Goal: Transaction & Acquisition: Purchase product/service

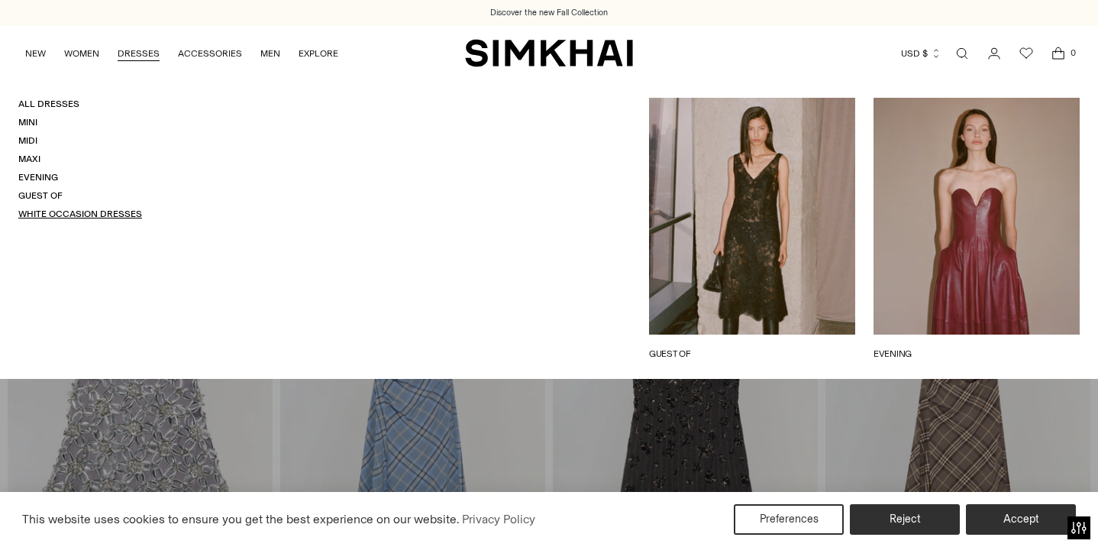
click at [73, 212] on link "White Occasion Dresses" at bounding box center [80, 214] width 124 height 11
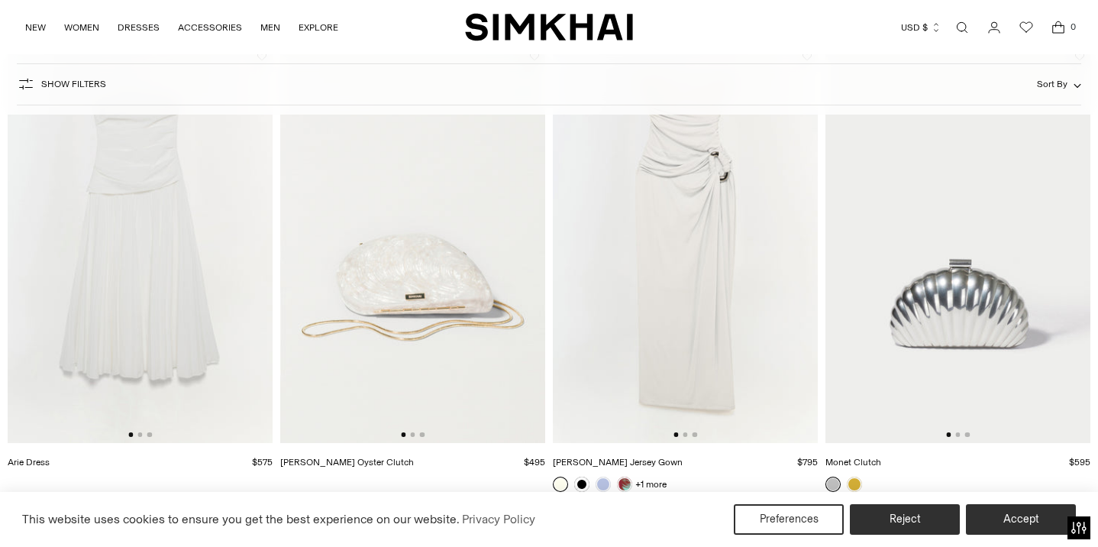
scroll to position [2142, 0]
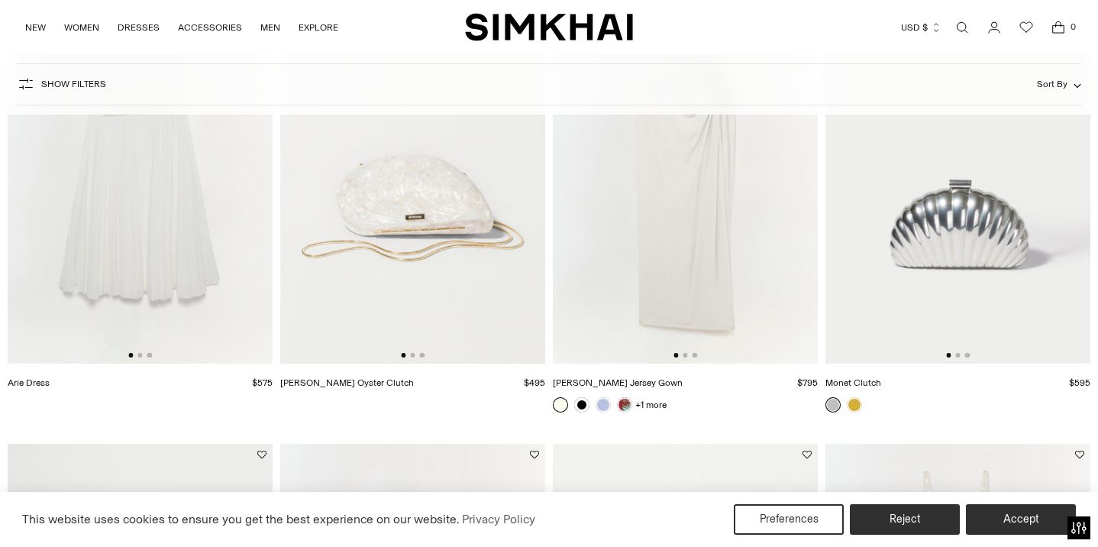
click at [651, 238] on img at bounding box center [685, 165] width 265 height 398
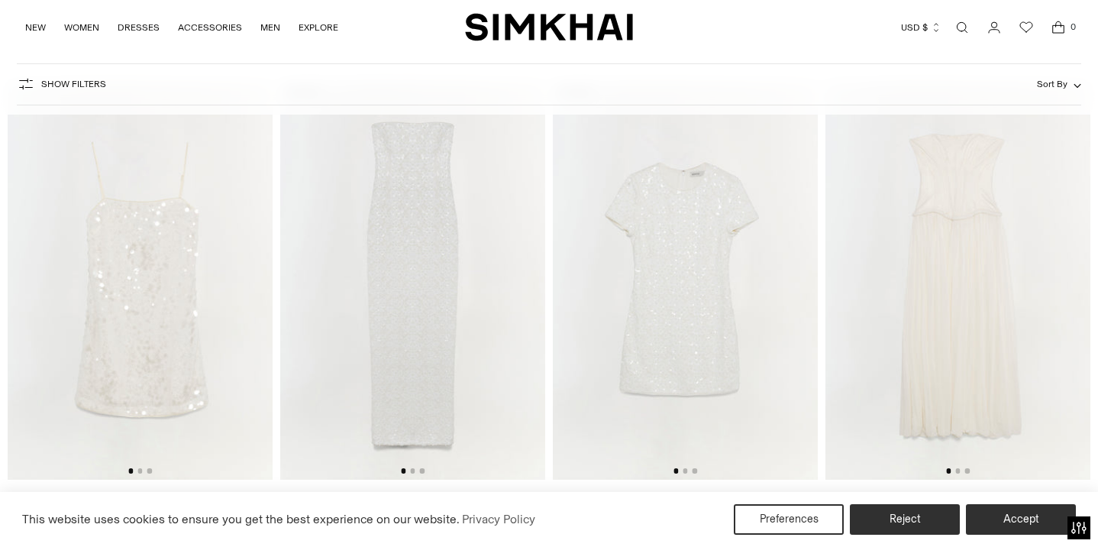
scroll to position [3428, 0]
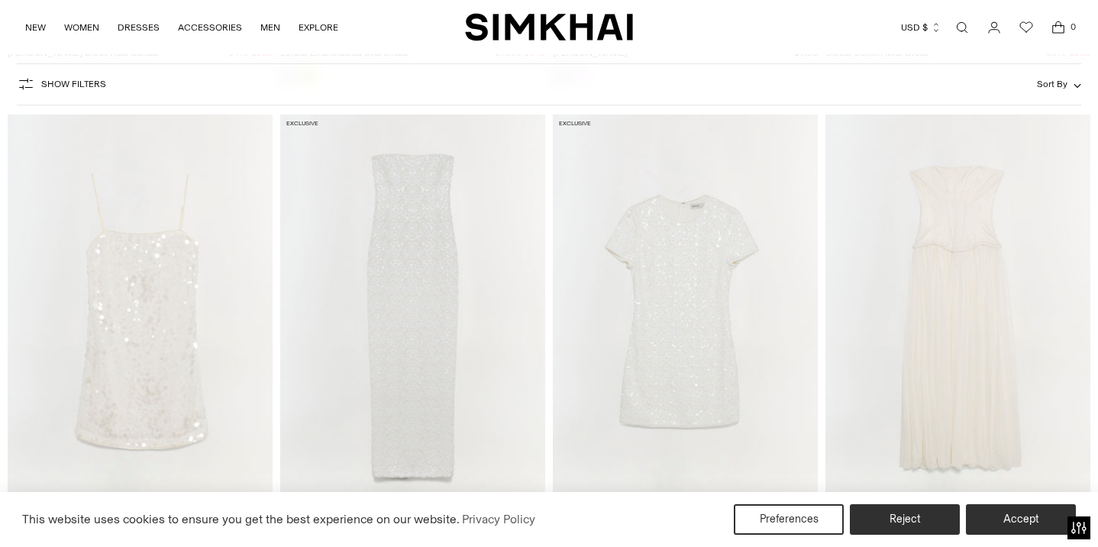
click at [894, 369] on img at bounding box center [958, 313] width 265 height 398
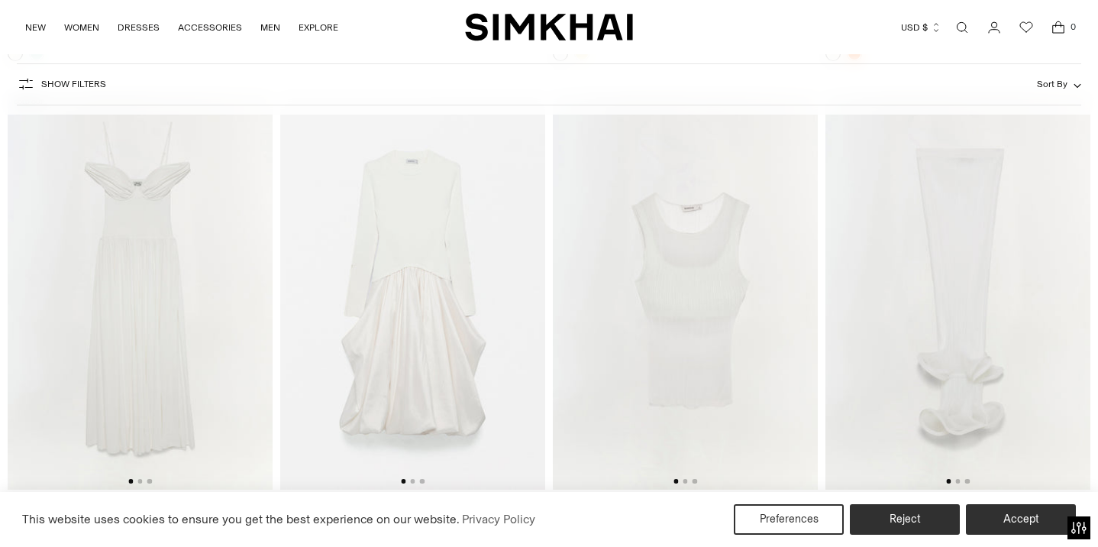
scroll to position [3930, 0]
click at [176, 350] on img at bounding box center [140, 288] width 265 height 398
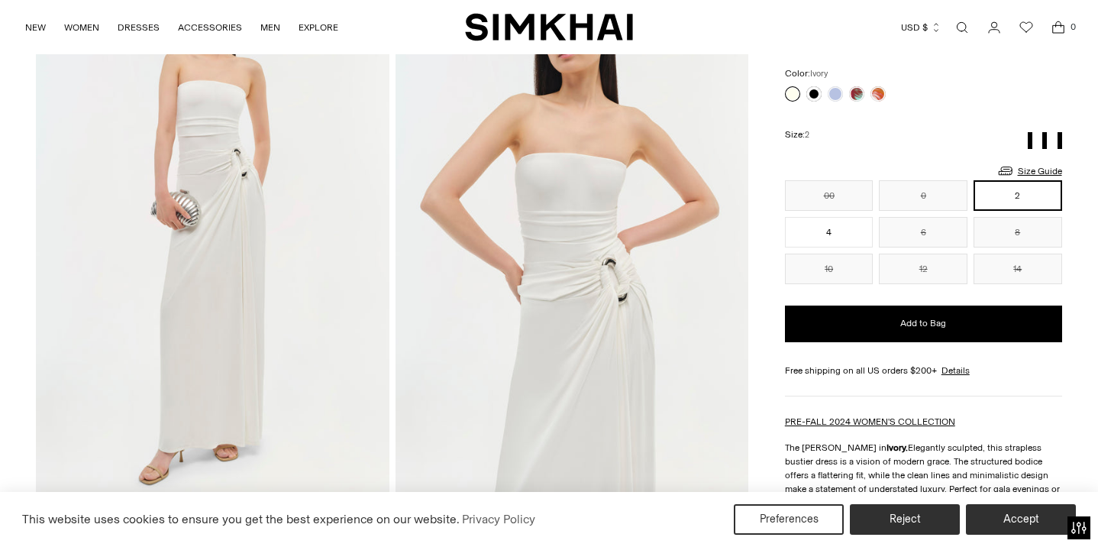
scroll to position [200, 0]
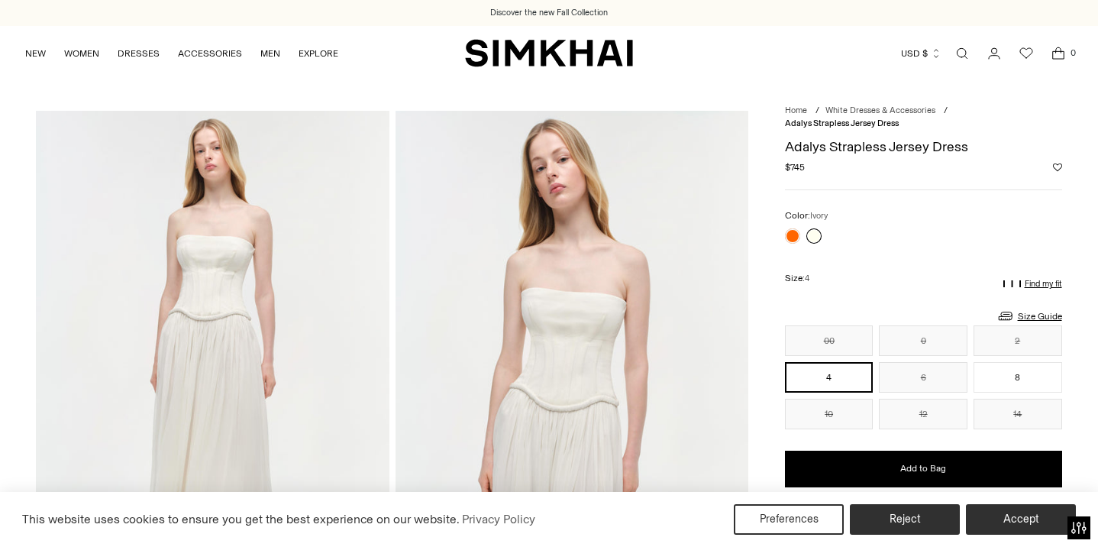
click at [236, 445] on img at bounding box center [212, 376] width 353 height 530
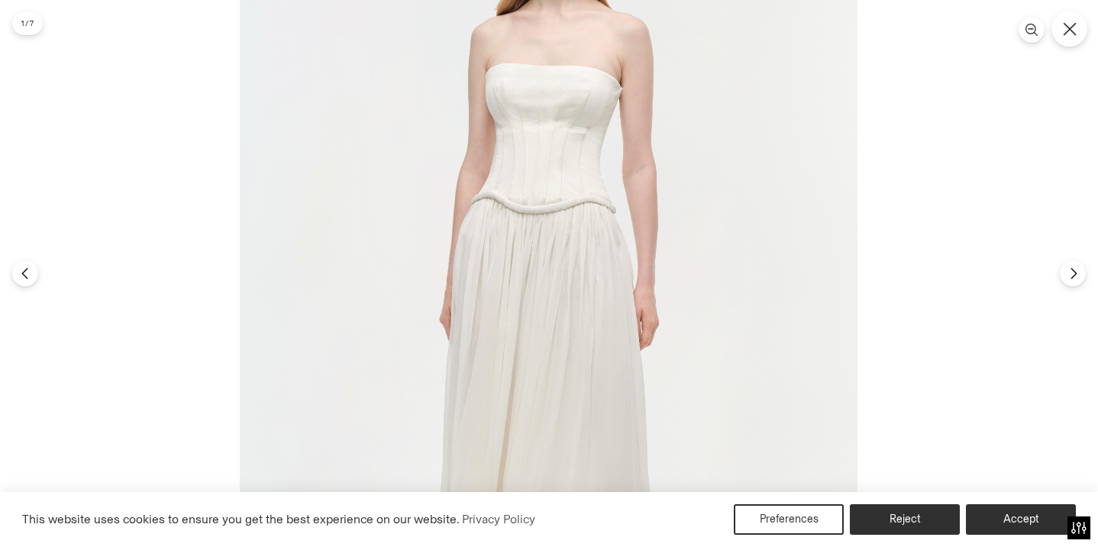
click at [1073, 24] on icon "Close" at bounding box center [1070, 29] width 14 height 14
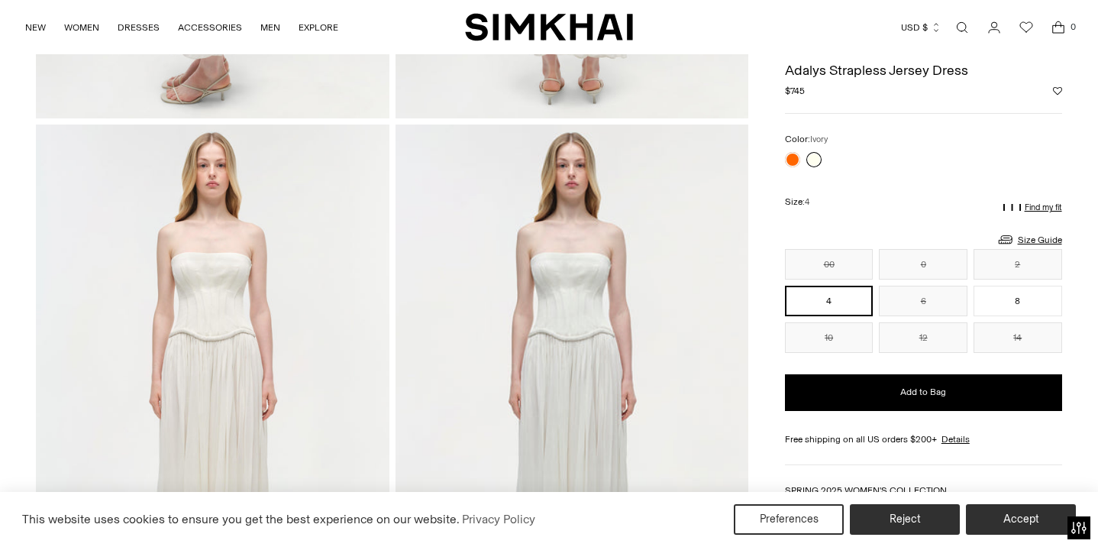
scroll to position [1030, 0]
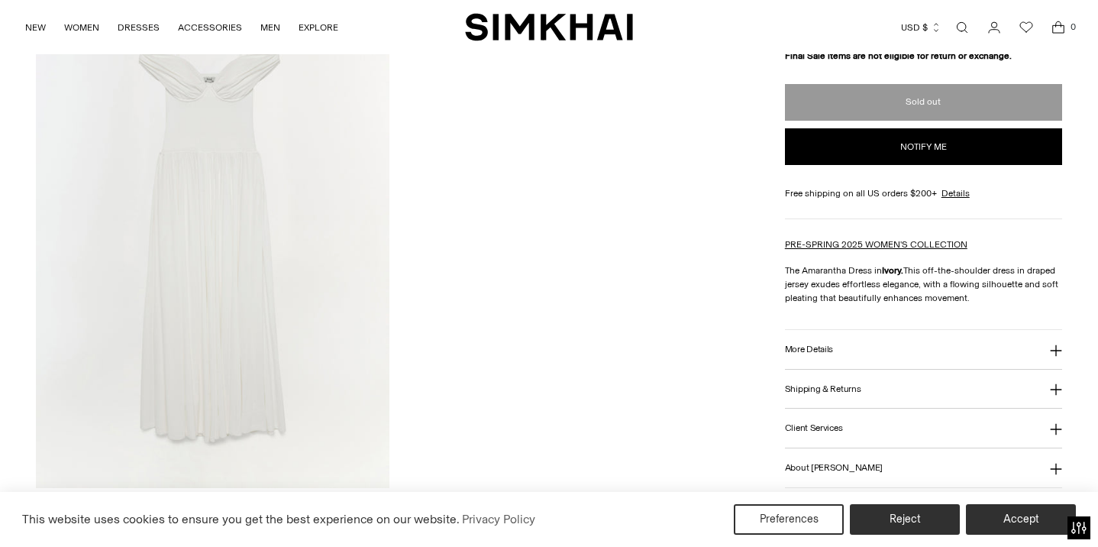
scroll to position [1801, 0]
